Goal: Check status: Check status

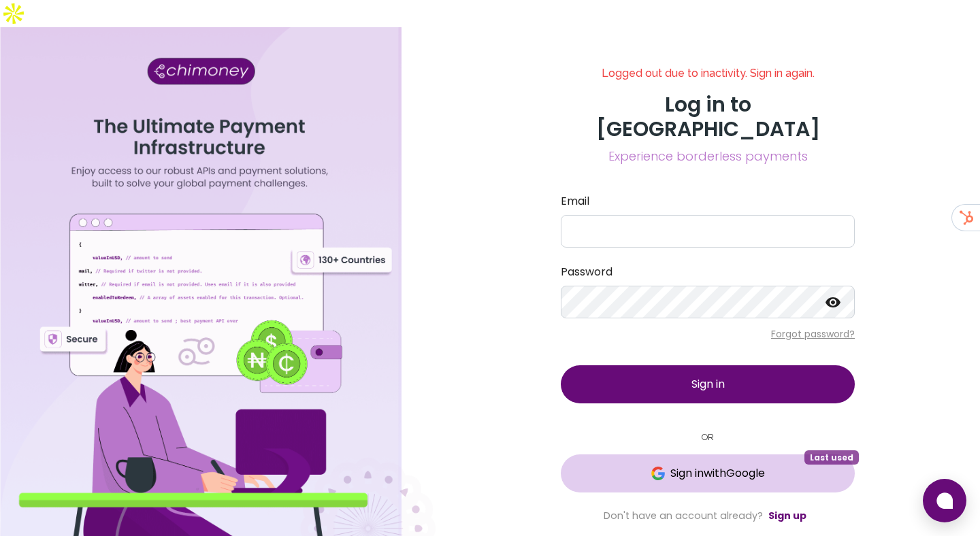
click at [594, 466] on span "Sign in with Google" at bounding box center [708, 474] width 240 height 16
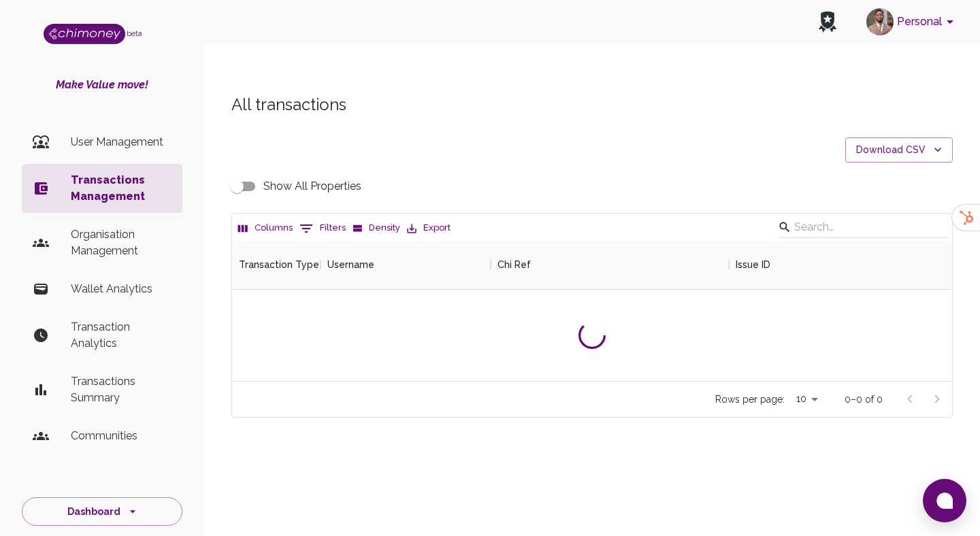
scroll to position [505, 720]
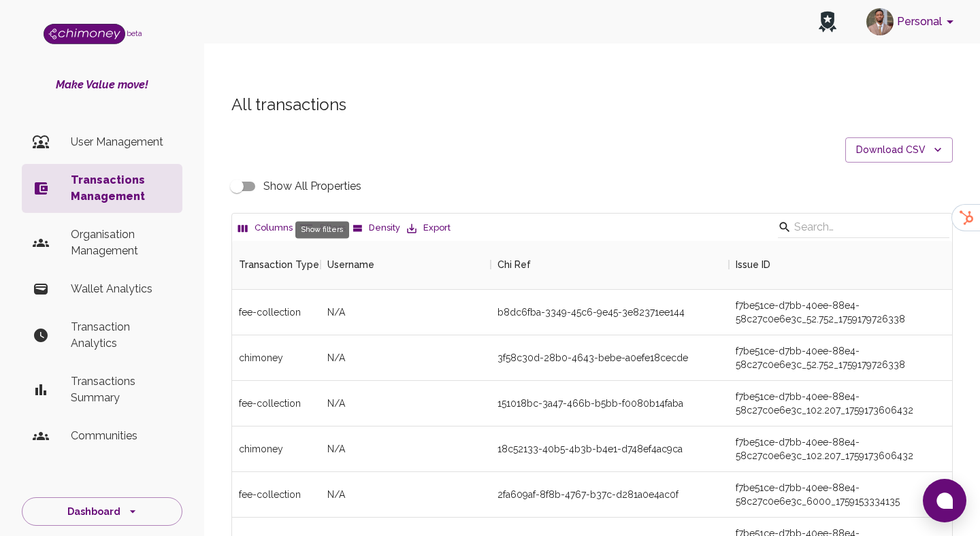
click at [308, 225] on icon "Show filters" at bounding box center [306, 229] width 12 height 8
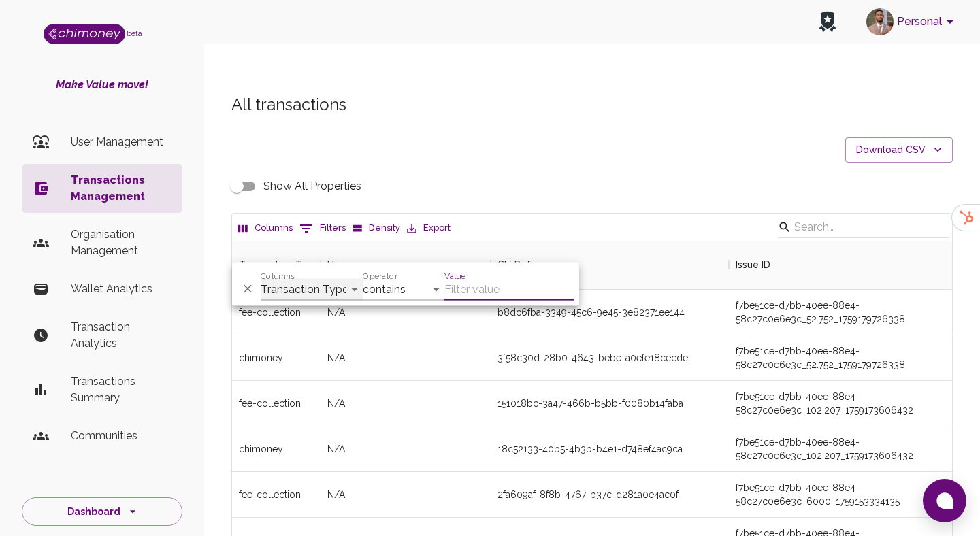
click at [308, 297] on select "Transaction Type Username Chi Ref Issue ID Value Amount Currency Fee ($) FX Rat…" at bounding box center [312, 290] width 102 height 22
select select "email"
click at [261, 279] on select "Transaction Type Username Chi Ref Issue ID Value Amount Currency Fee ($) FX Rat…" at bounding box center [312, 290] width 102 height 22
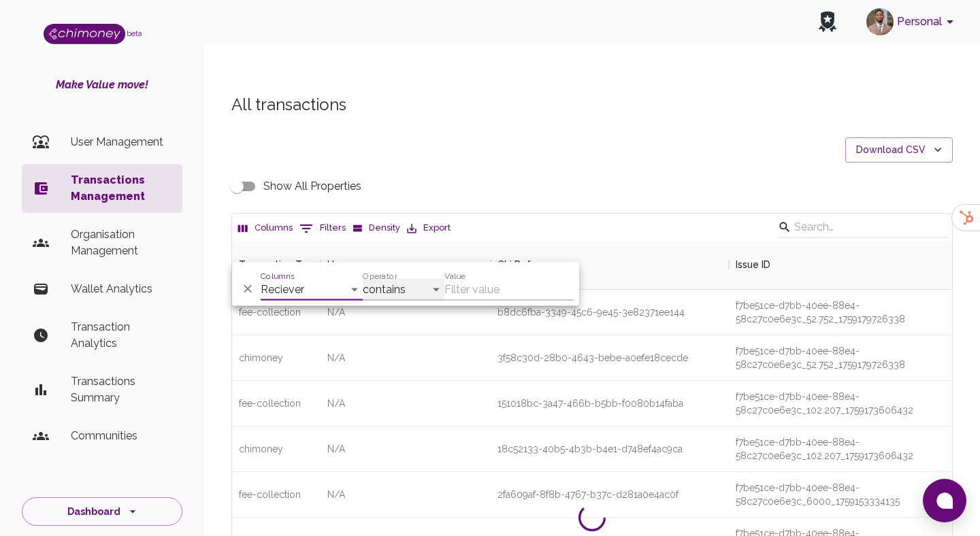
click at [398, 294] on select "contains equals starts with ends with is empty is not empty is any of" at bounding box center [404, 290] width 82 height 22
select select "equals"
click at [363, 279] on select "contains equals starts with ends with is empty is not empty is any of" at bounding box center [404, 290] width 82 height 22
click at [464, 286] on input "Value" at bounding box center [508, 290] width 129 height 22
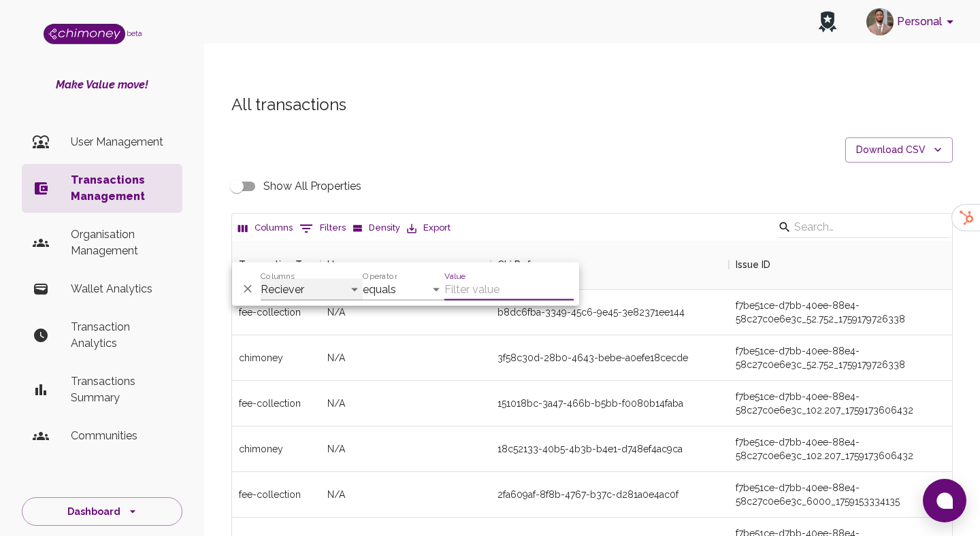
click at [307, 295] on select "Transaction Type Username Chi Ref Issue ID Value Amount Currency Fee ($) FX Rat…" at bounding box center [312, 290] width 102 height 22
select select "chiRef"
click at [261, 279] on select "Transaction Type Username Chi Ref Issue ID Value Amount Currency Fee ($) FX Rat…" at bounding box center [312, 290] width 102 height 22
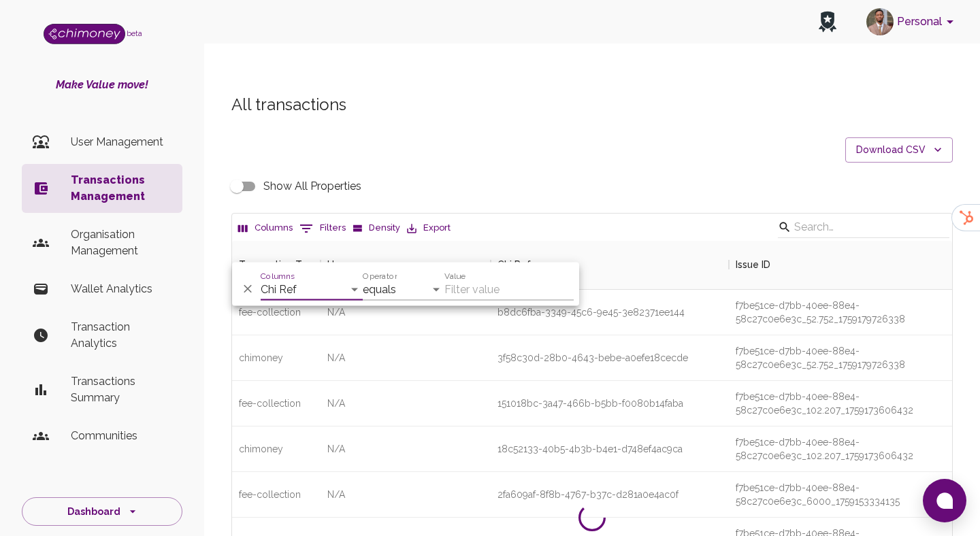
click at [477, 291] on input "Value" at bounding box center [508, 290] width 129 height 22
paste input "0c5e5069-7f54-4256-a521-03d6c5a1c5c7"
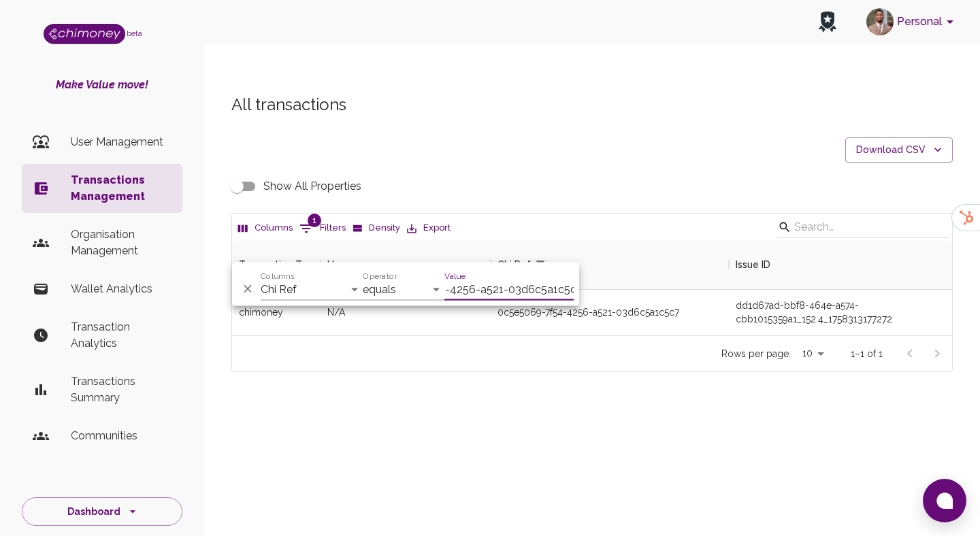
scroll to position [95, 720]
type input "0c5e5069-7f54-4256-a521-03d6c5a1c5c7"
click at [662, 454] on div "Personal beta Make Value move! User Management Transactions Management Organisa…" at bounding box center [490, 295] width 980 height 536
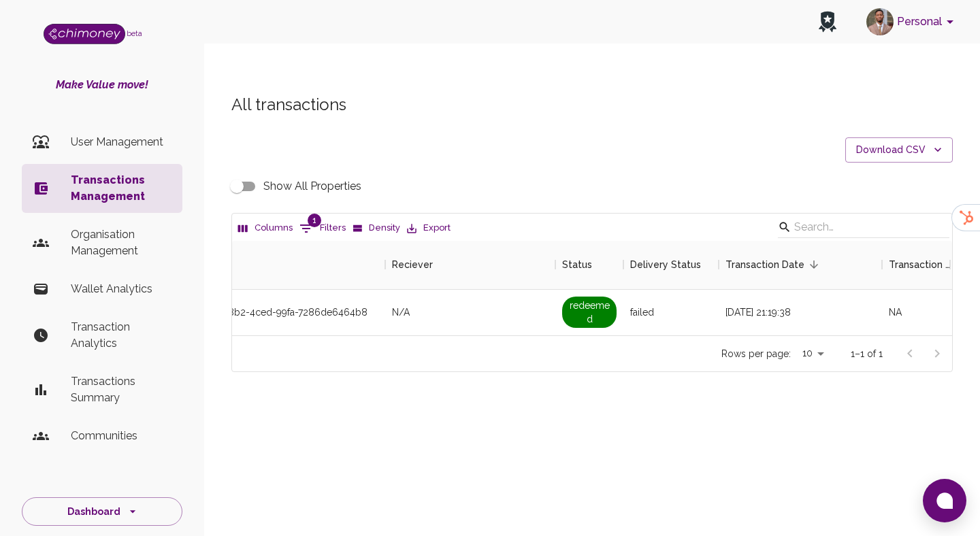
scroll to position [0, 1220]
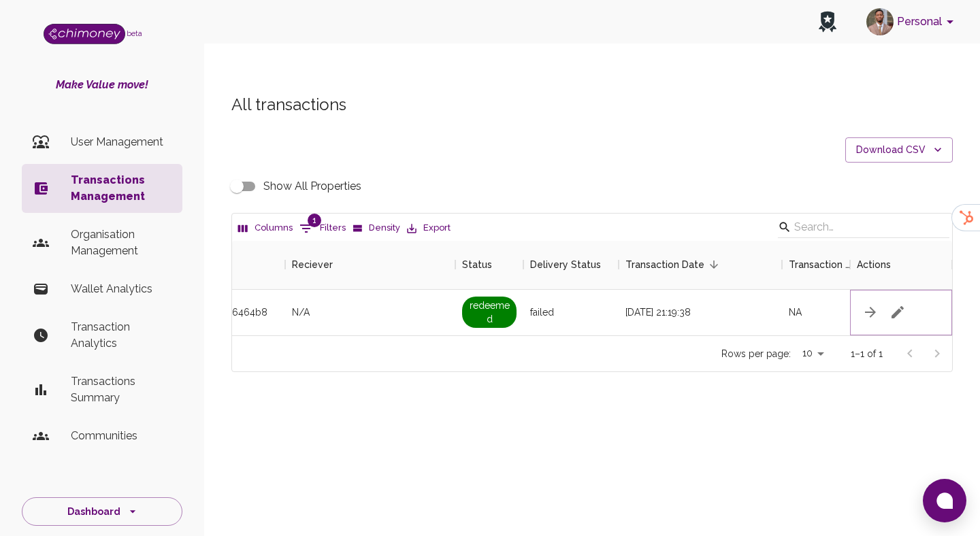
click at [898, 304] on icon "button" at bounding box center [898, 312] width 16 height 16
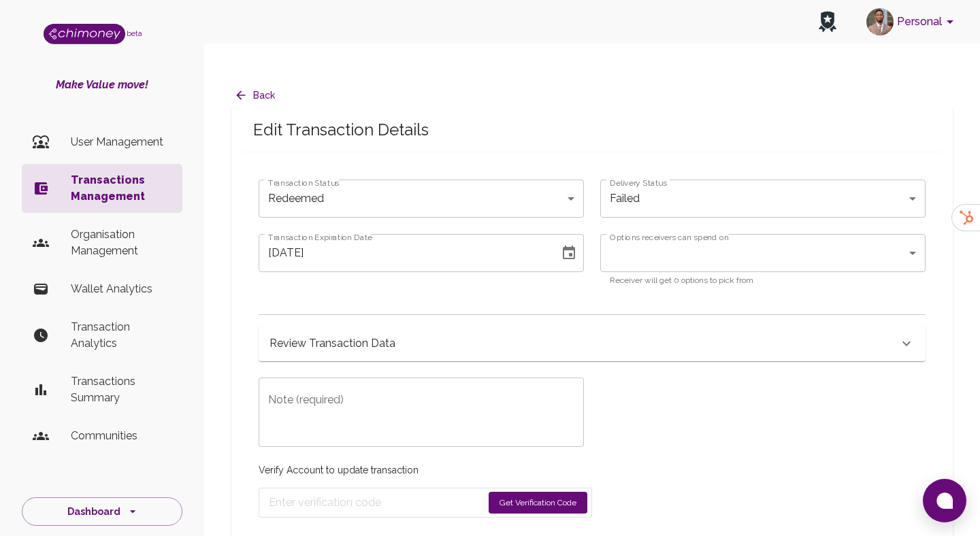
click at [442, 326] on div "Review Transaction Data" at bounding box center [592, 343] width 667 height 35
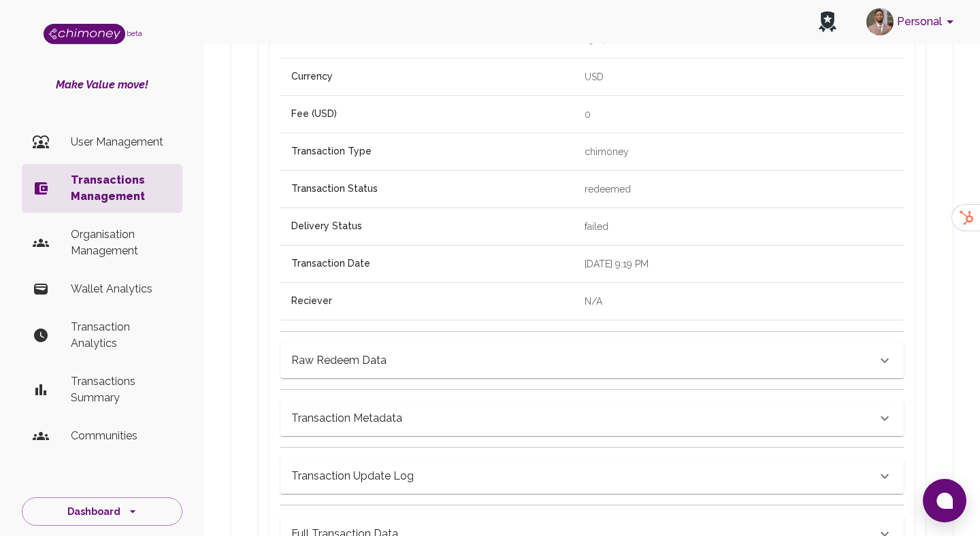
scroll to position [513, 0]
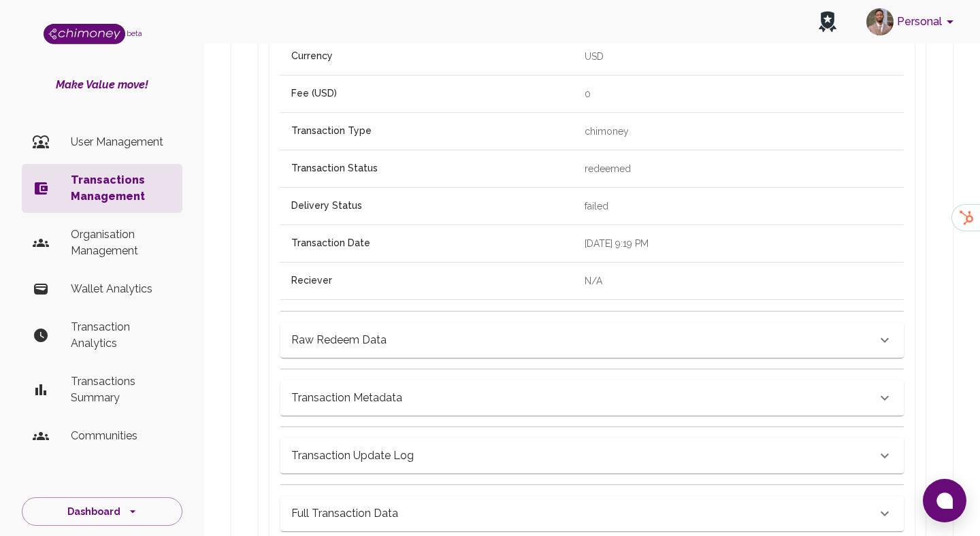
click at [388, 504] on h6 "Full Transaction Data" at bounding box center [344, 513] width 107 height 19
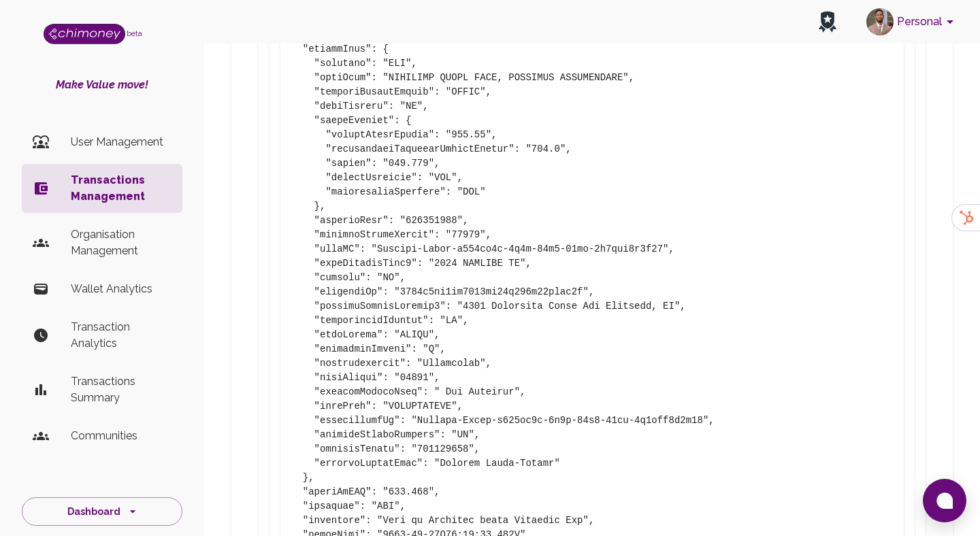
scroll to position [1458, 0]
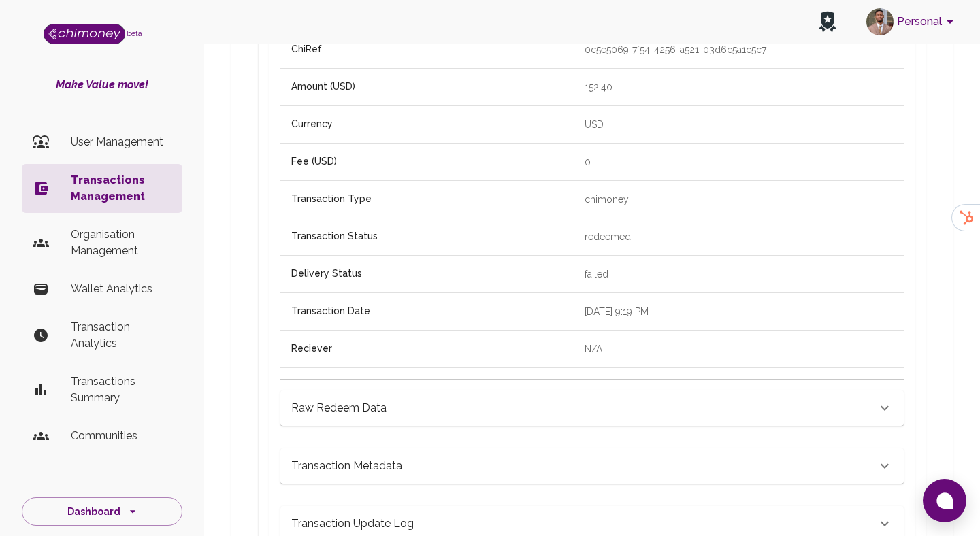
click at [349, 457] on h6 "Transaction Metadata" at bounding box center [346, 466] width 111 height 19
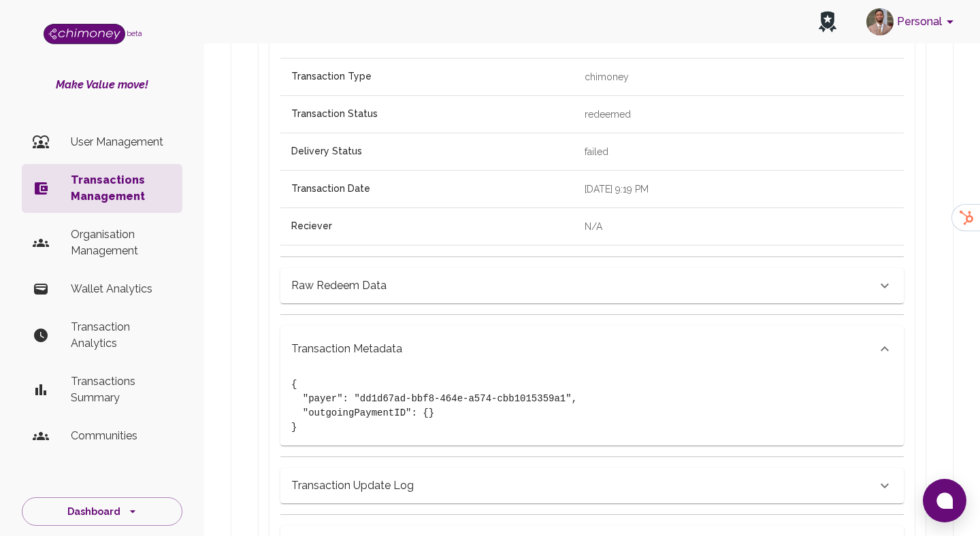
scroll to position [726, 0]
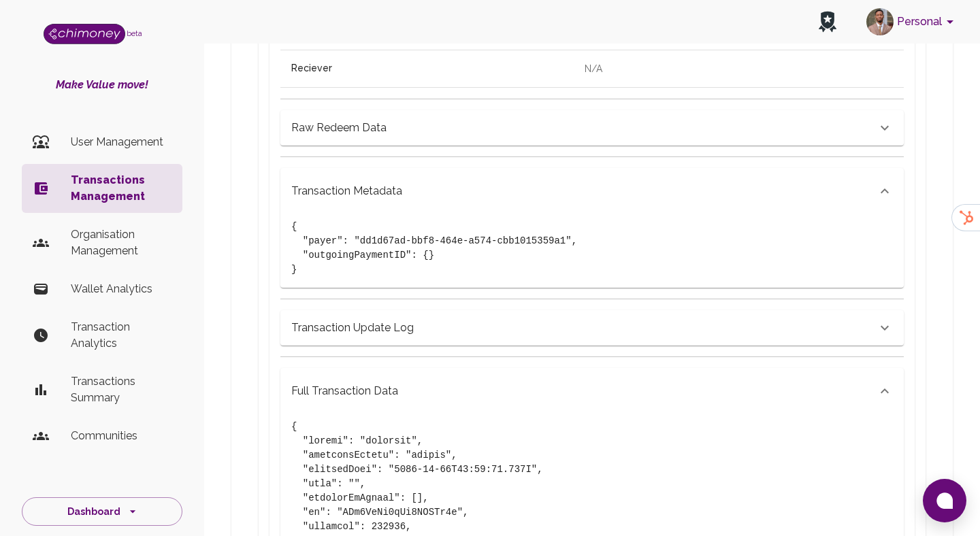
click at [344, 116] on div "Raw Redeem Data" at bounding box center [591, 127] width 623 height 35
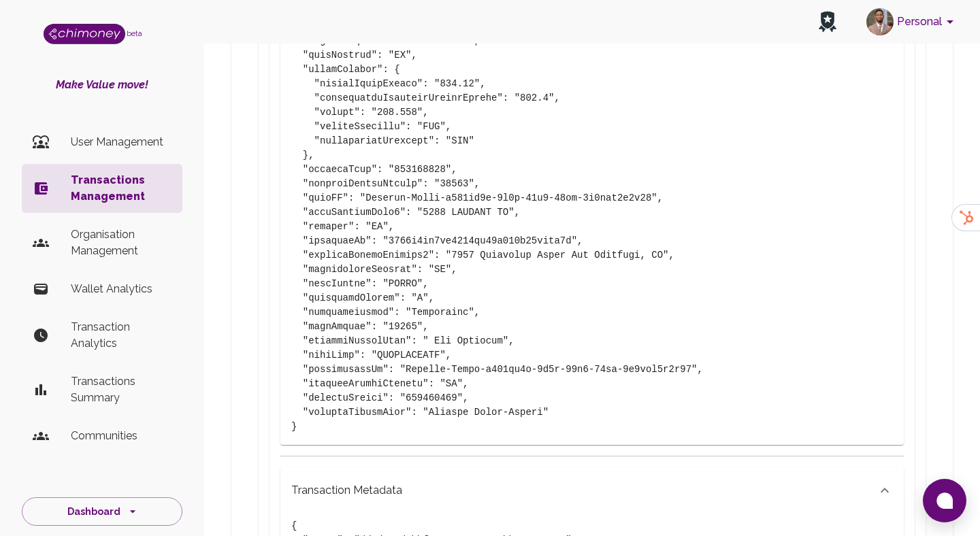
scroll to position [895, 0]
drag, startPoint x: 428, startPoint y: 387, endPoint x: 542, endPoint y: 387, distance: 113.7
click at [542, 387] on pre at bounding box center [592, 214] width 602 height 443
copy pre "[PERSON_NAME]"
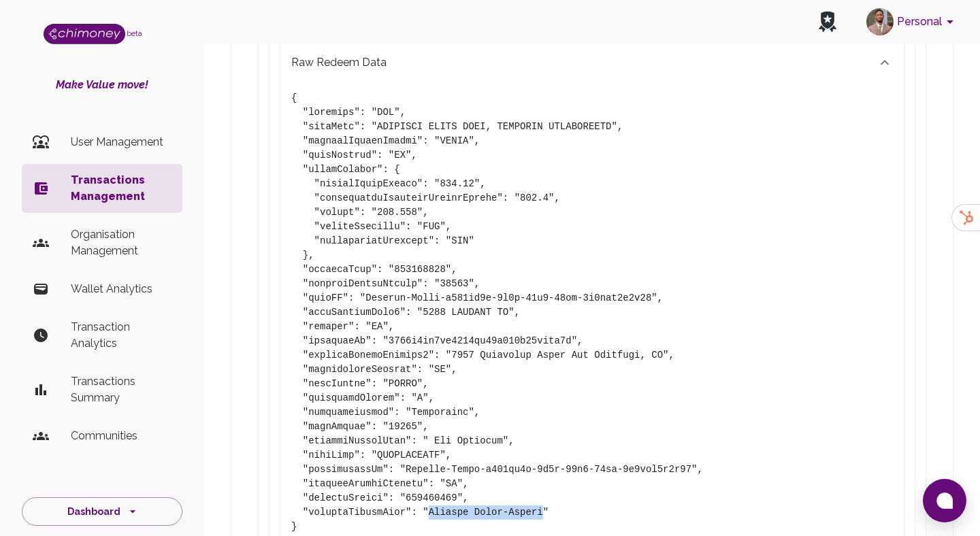
scroll to position [795, 0]
click at [425, 248] on pre at bounding box center [592, 314] width 602 height 443
copy pre "111000614"
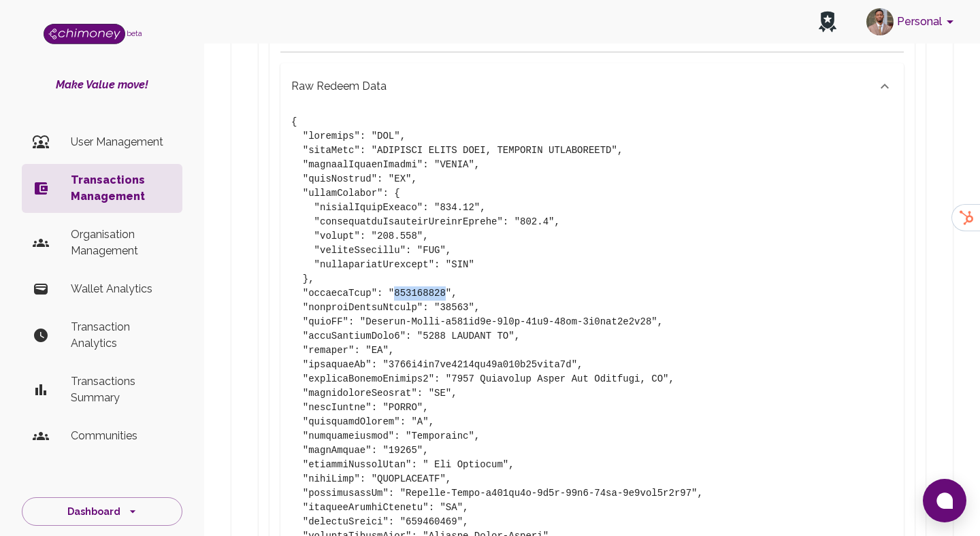
scroll to position [769, 0]
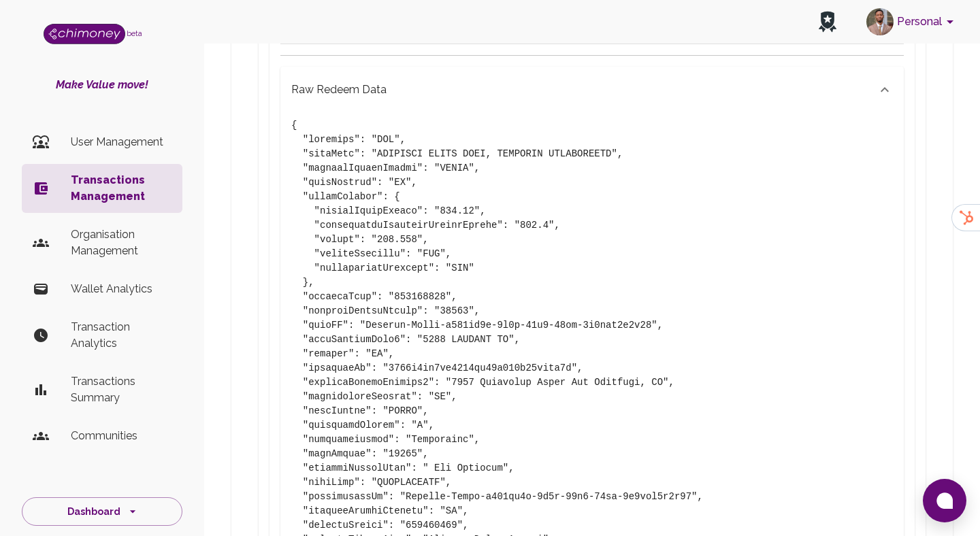
click at [427, 496] on pre at bounding box center [592, 339] width 602 height 443
copy pre "536227229"
drag, startPoint x: 440, startPoint y: 185, endPoint x: 473, endPoint y: 185, distance: 32.7
click at [473, 185] on pre at bounding box center [592, 339] width 602 height 443
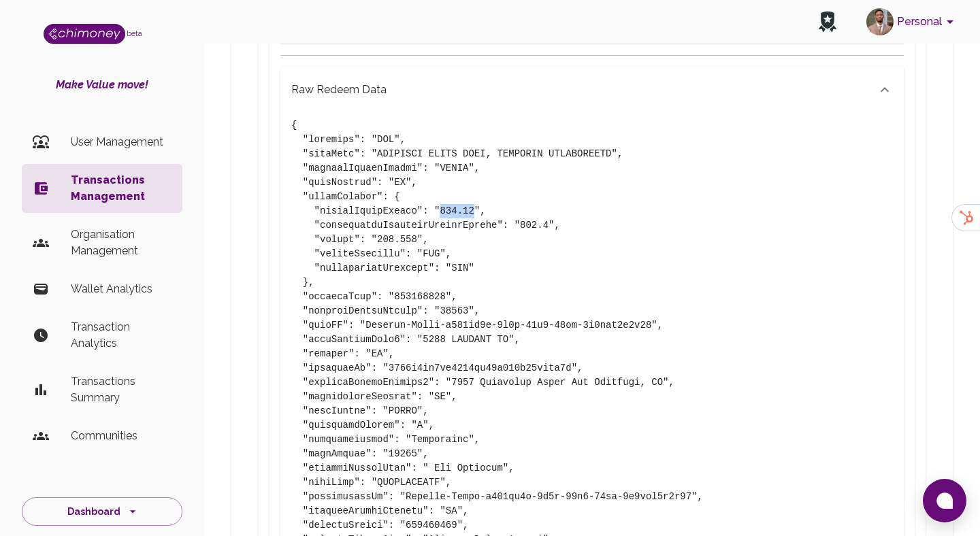
copy pre "152.40"
